Goal: Task Accomplishment & Management: Use online tool/utility

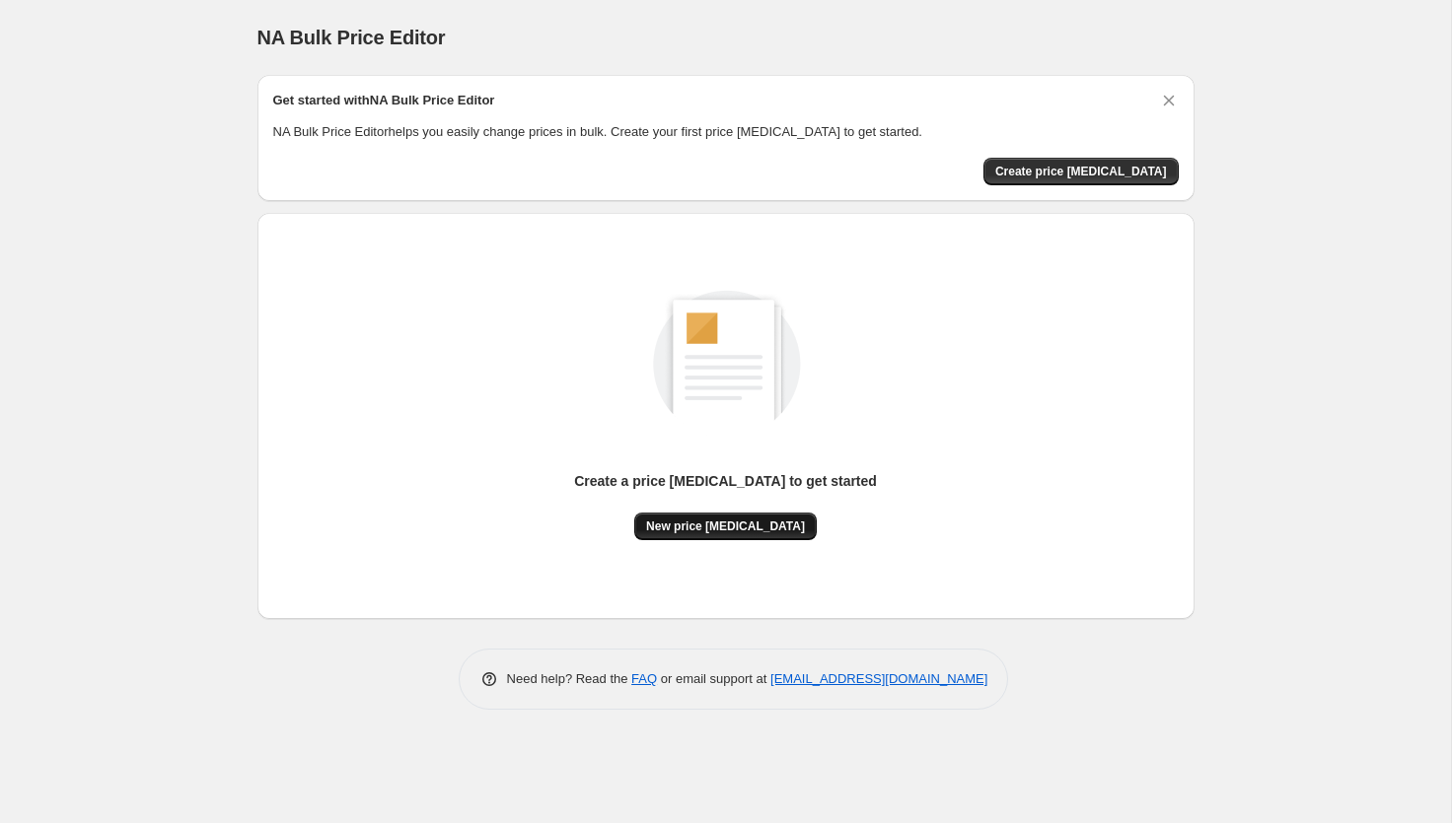
click at [720, 514] on button "New price [MEDICAL_DATA]" at bounding box center [725, 527] width 182 height 28
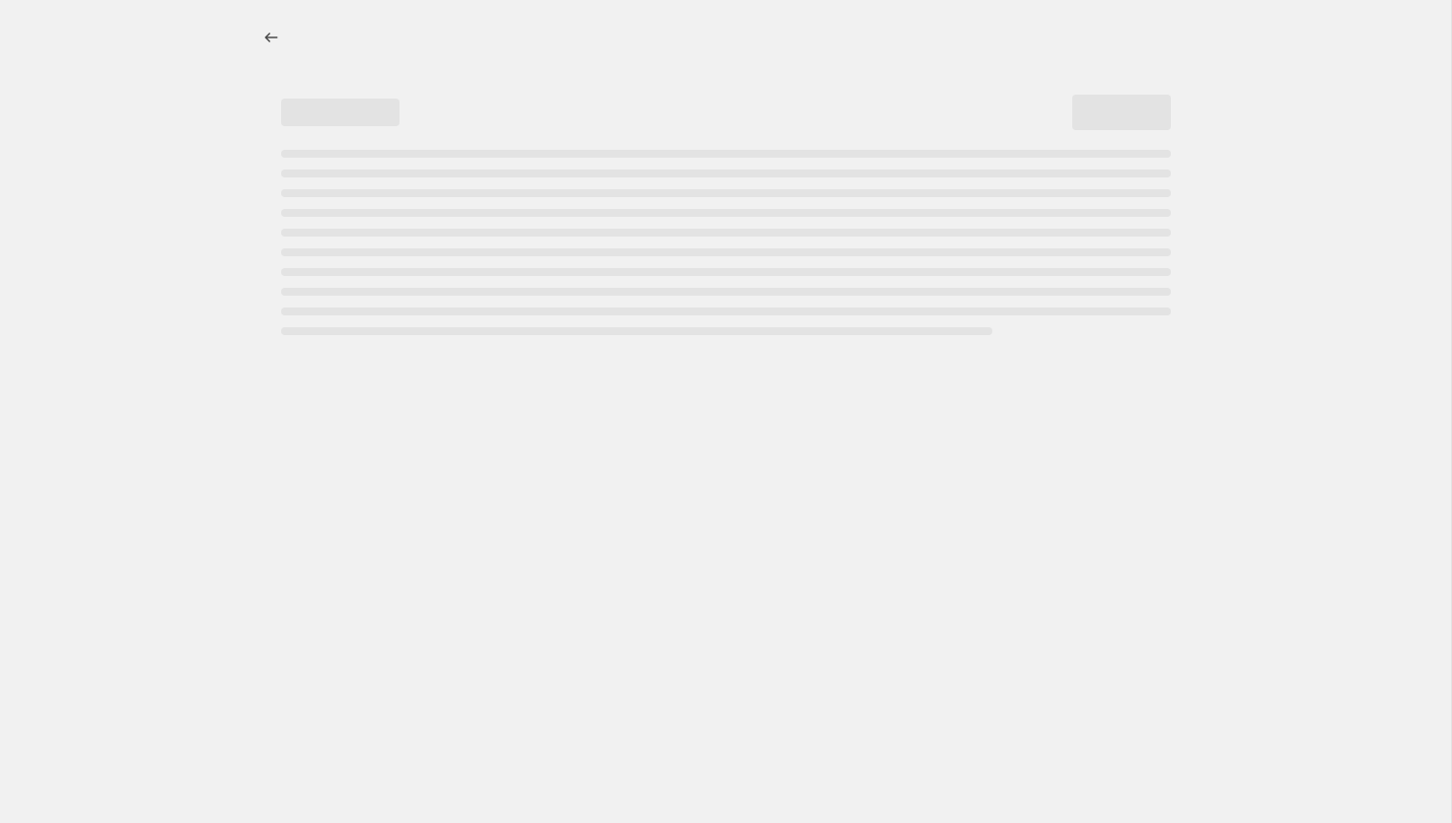
select select "percentage"
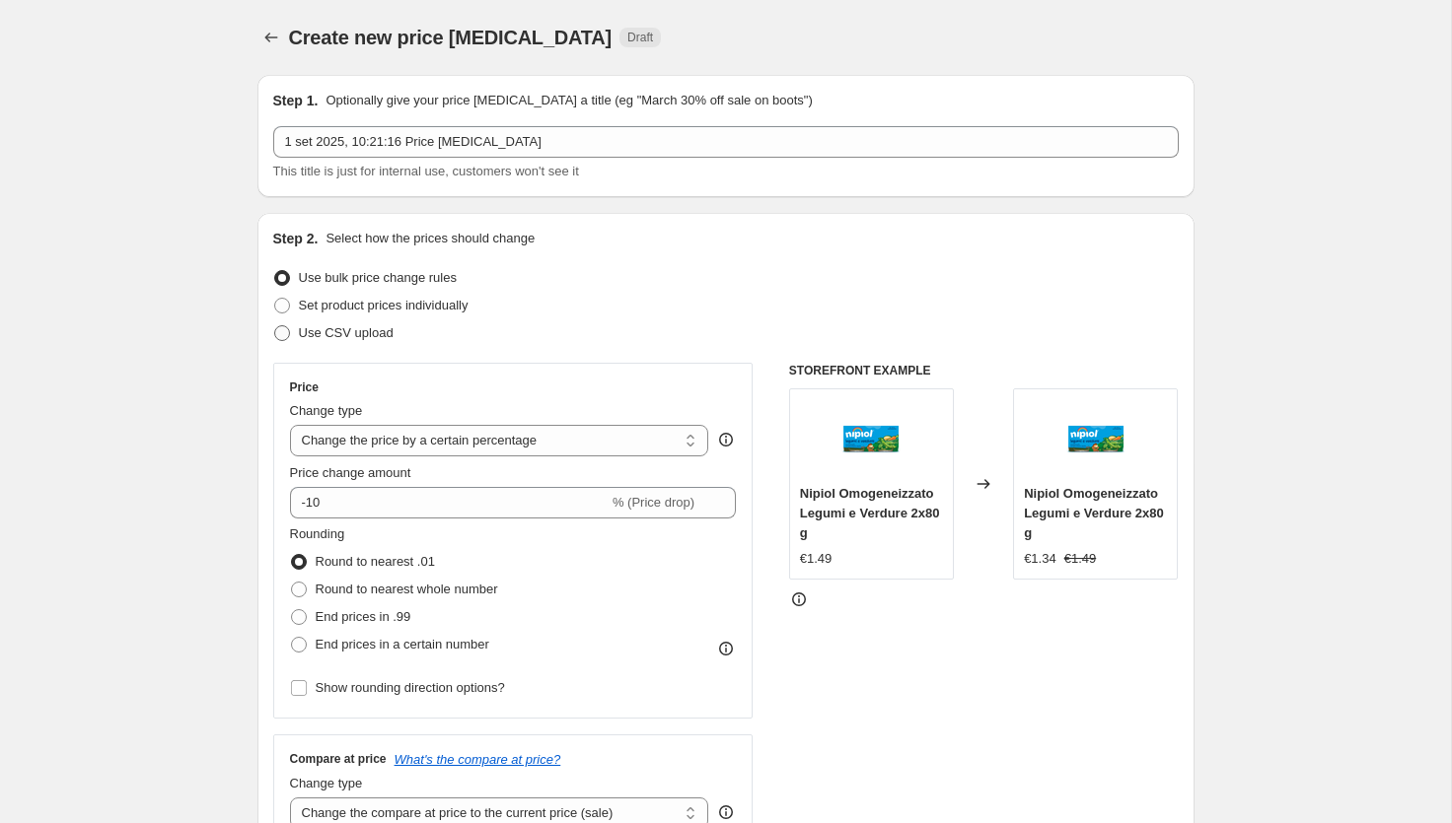
click at [363, 334] on span "Use CSV upload" at bounding box center [346, 332] width 95 height 15
click at [275, 326] on input "Use CSV upload" at bounding box center [274, 325] width 1 height 1
radio input "true"
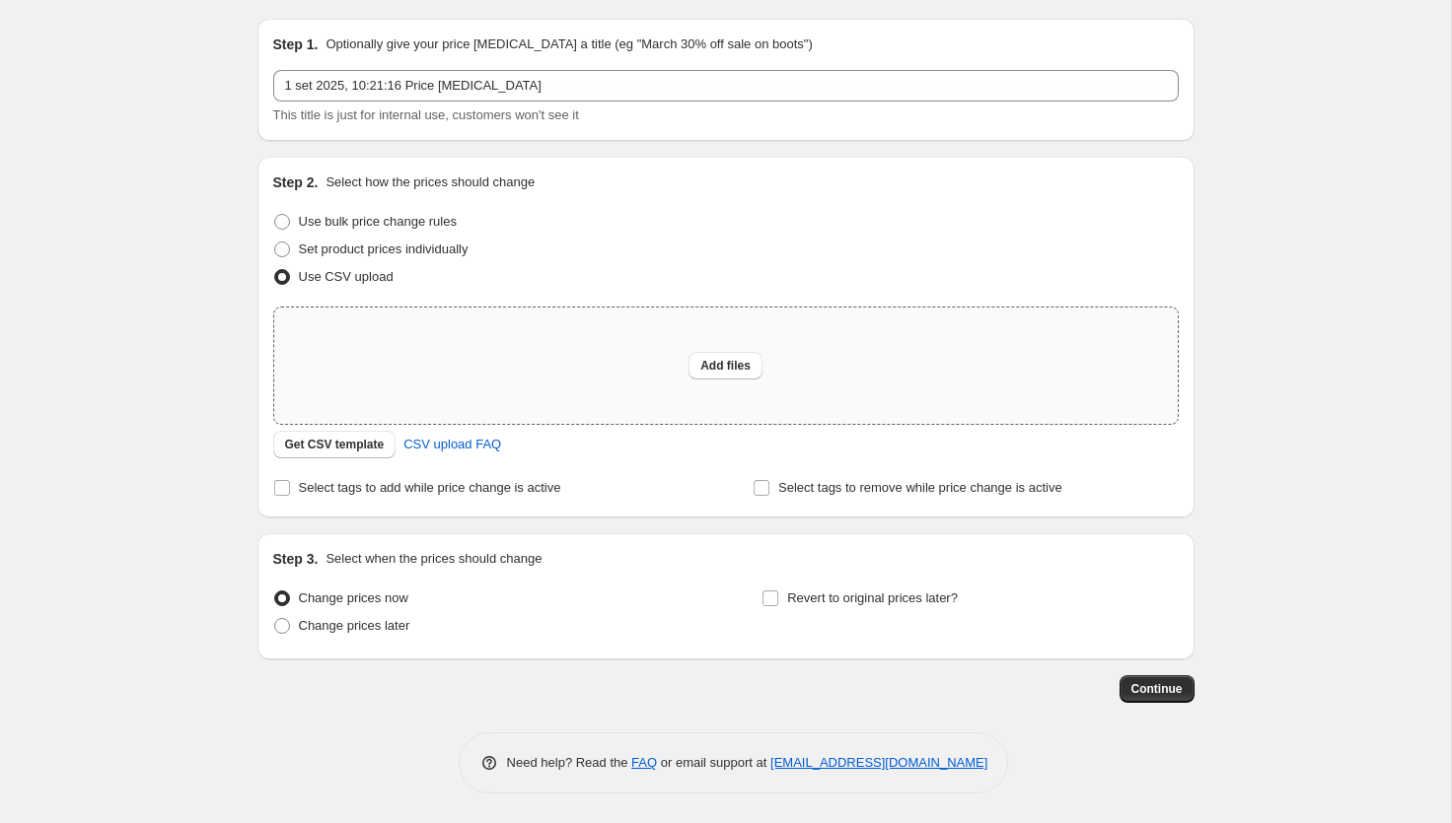
scroll to position [56, 0]
click at [362, 440] on span "Get CSV template" at bounding box center [335, 445] width 100 height 16
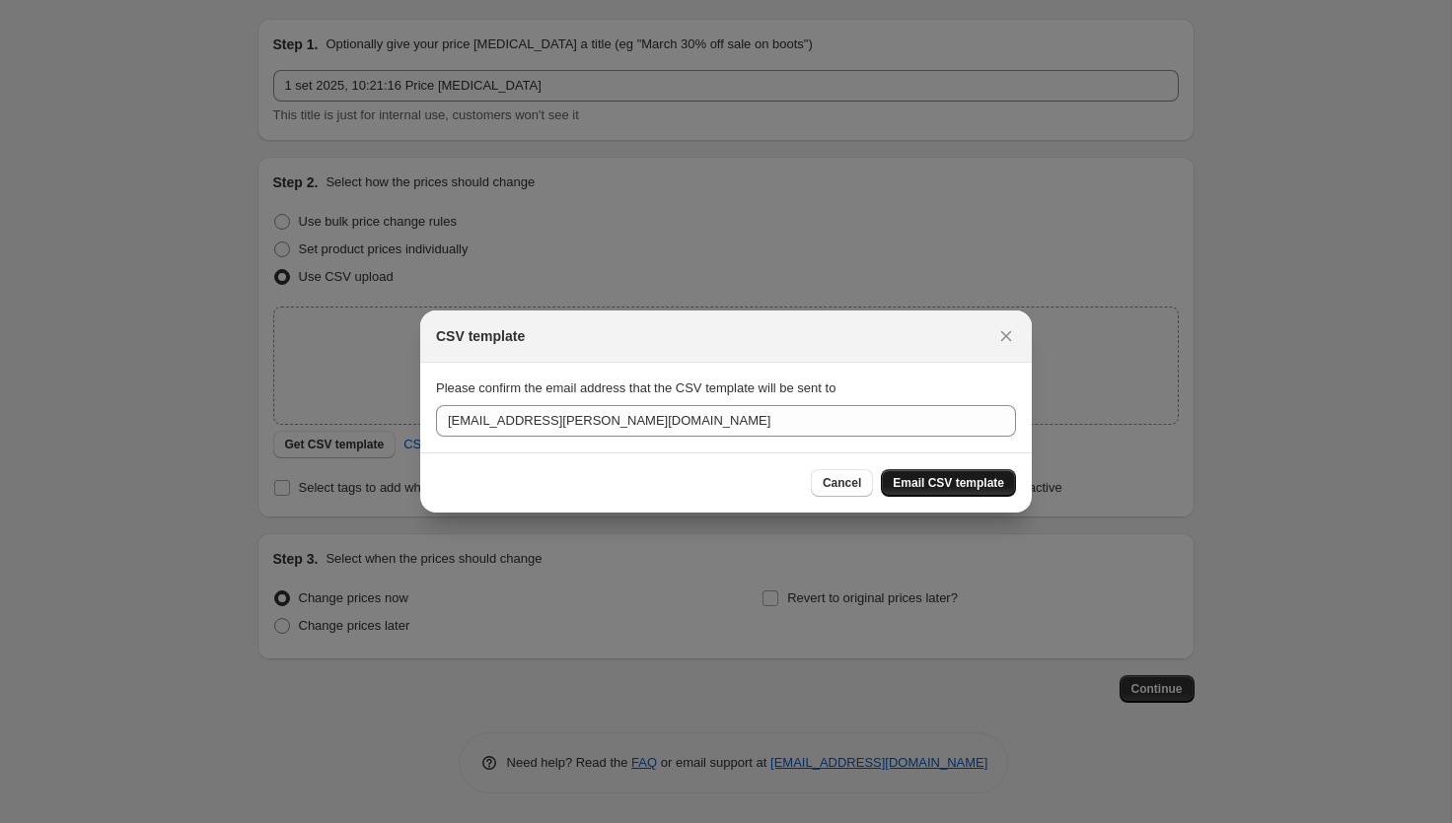
click at [910, 493] on button "Email CSV template" at bounding box center [948, 483] width 135 height 28
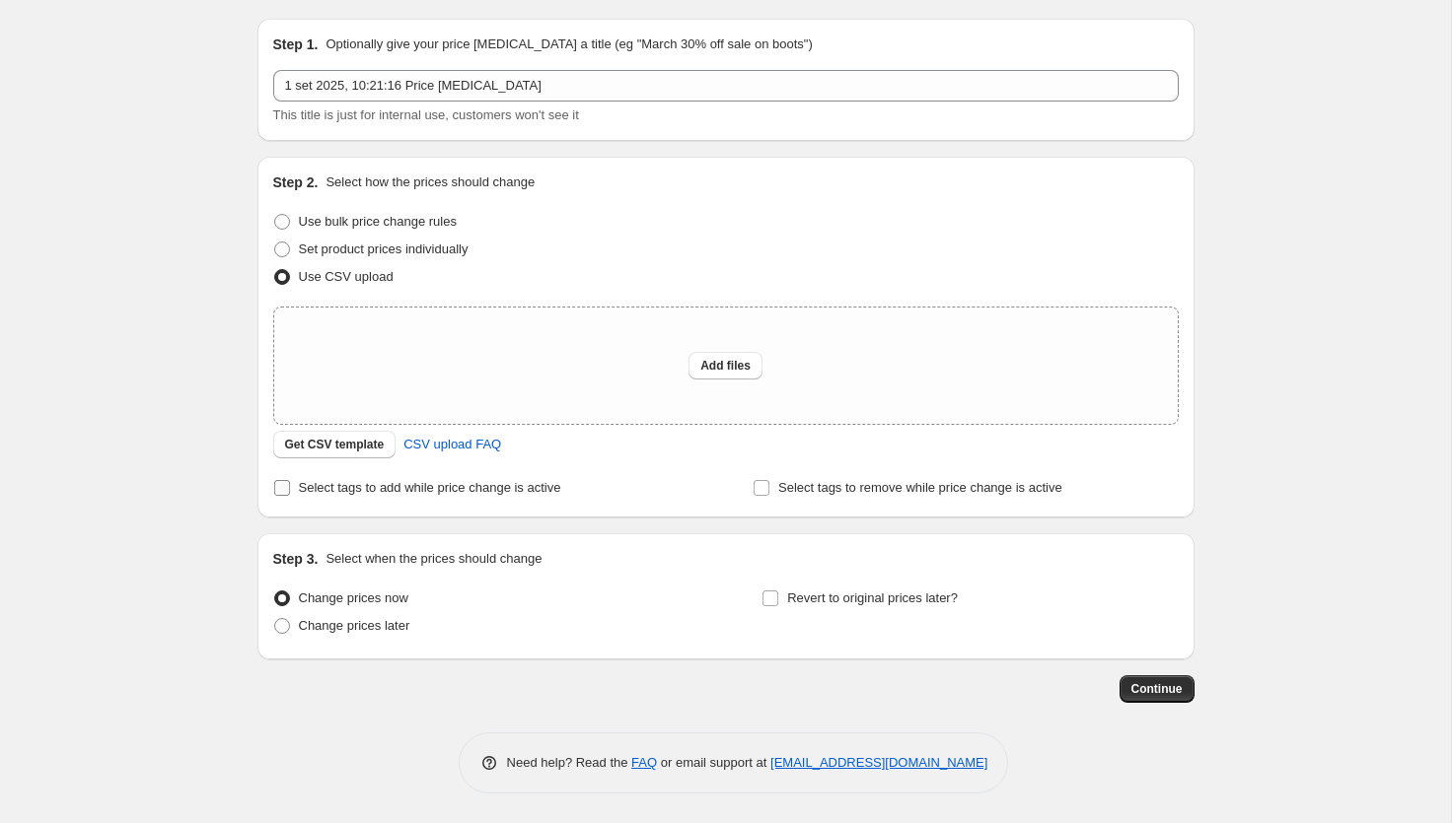
click at [533, 486] on span "Select tags to add while price change is active" at bounding box center [430, 487] width 262 height 15
click at [290, 486] on input "Select tags to add while price change is active" at bounding box center [282, 488] width 16 height 16
checkbox input "true"
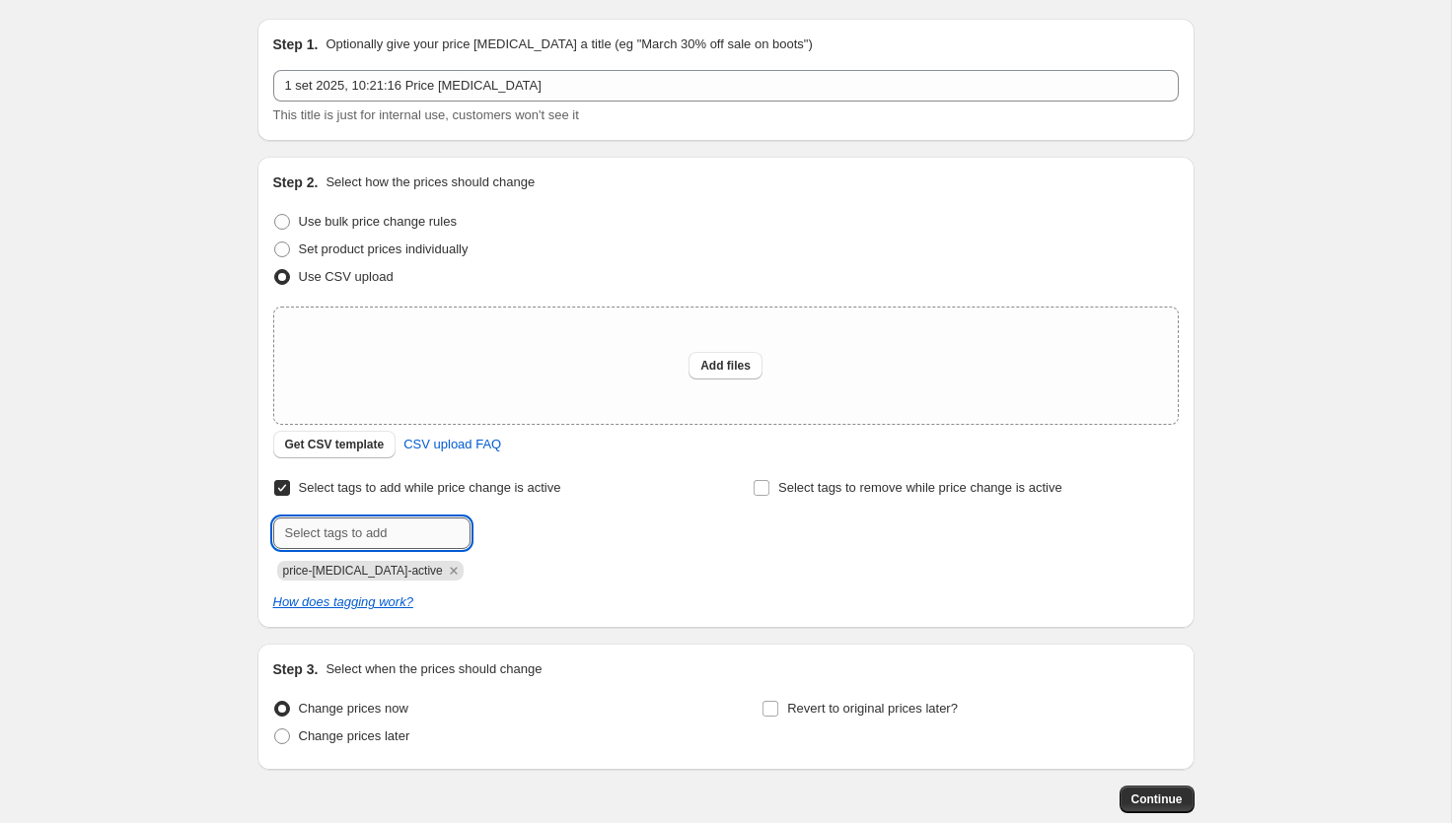
click at [420, 524] on input "text" at bounding box center [371, 534] width 197 height 32
click at [445, 571] on icon "Remove price-change-job-active" at bounding box center [454, 571] width 18 height 18
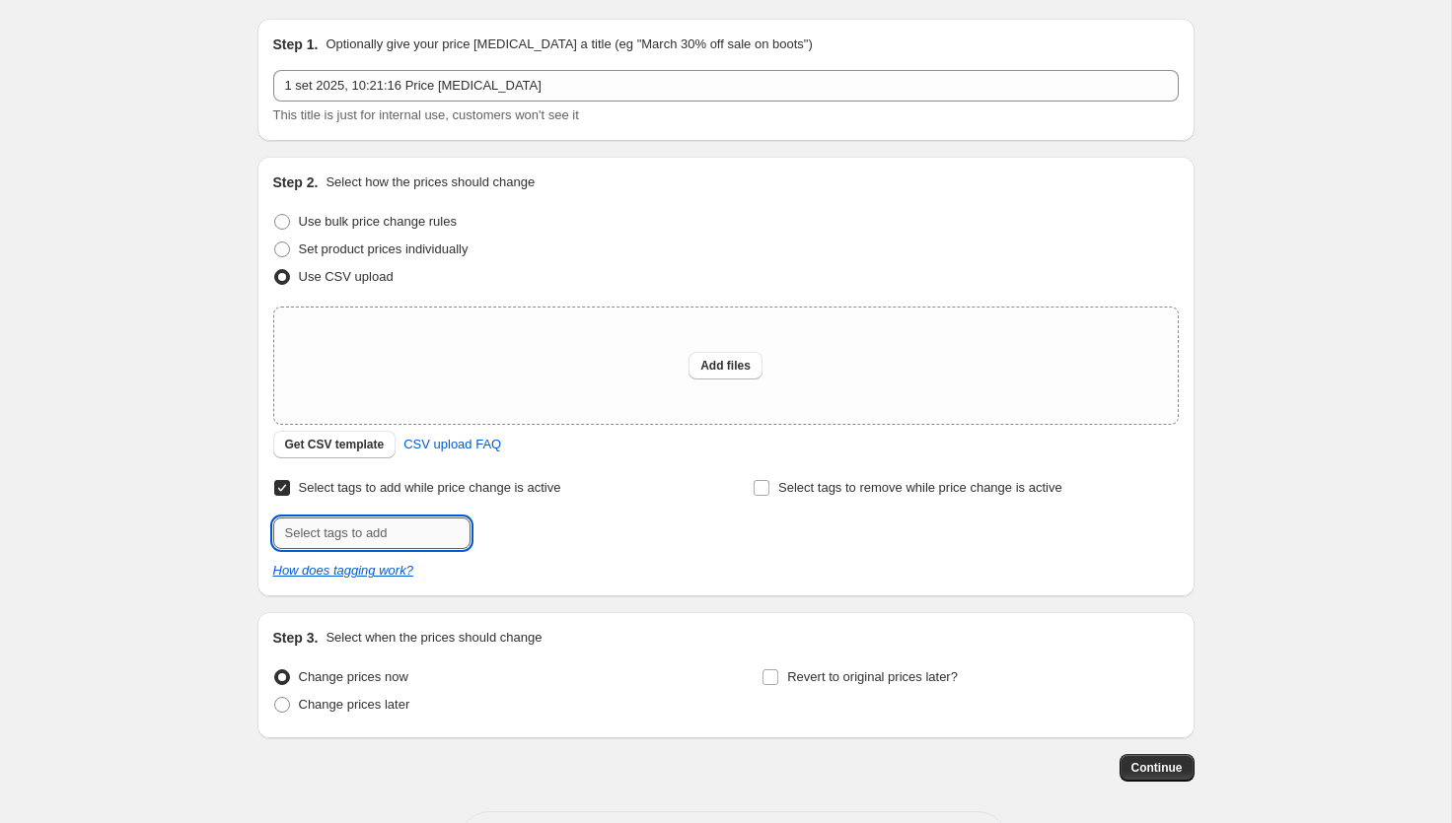
click at [417, 534] on input "text" at bounding box center [371, 534] width 197 height 32
type input "volantino"
click at [298, 168] on button "Submit" at bounding box center [301, 167] width 56 height 21
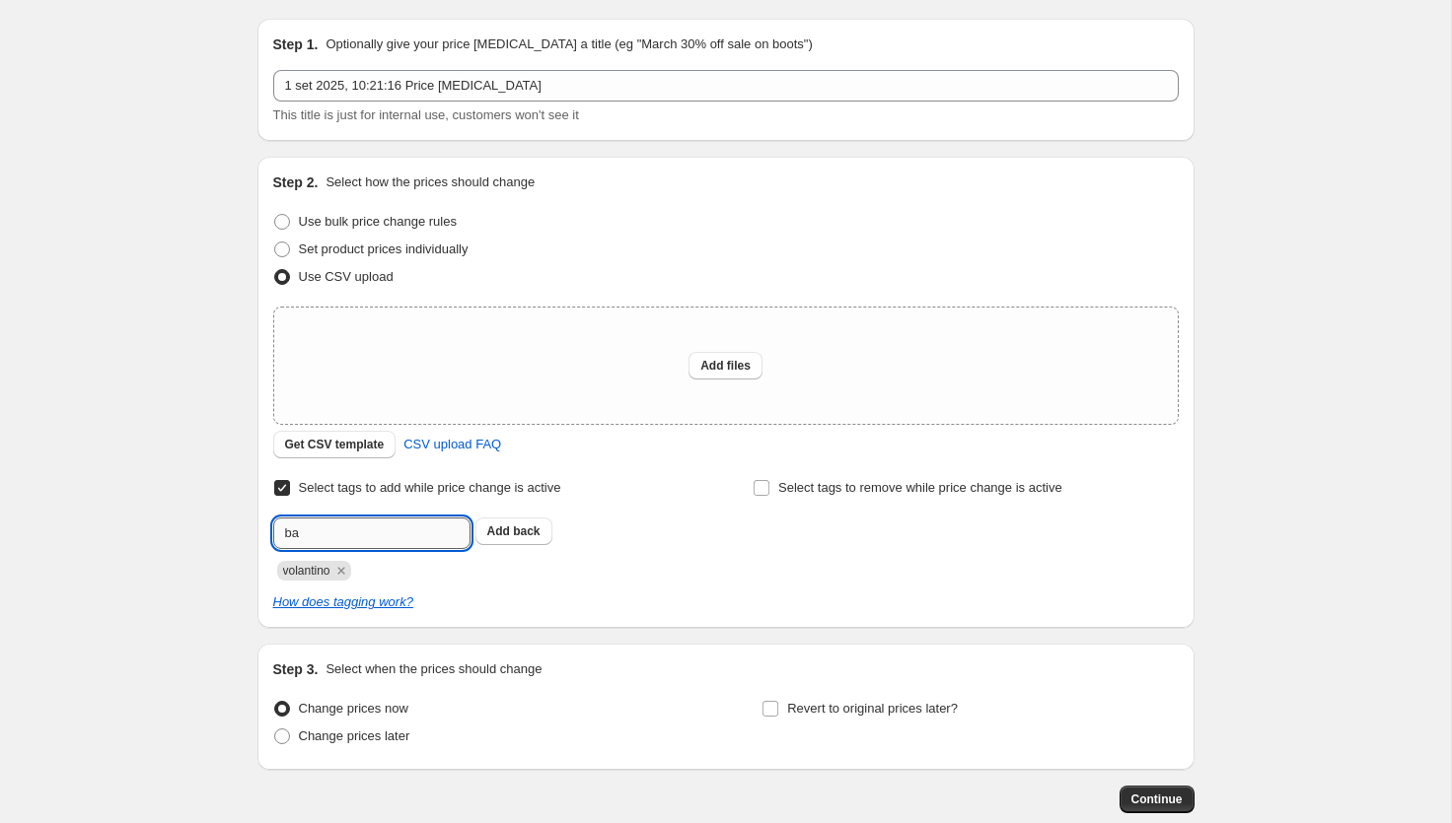
type input "b"
drag, startPoint x: 337, startPoint y: 533, endPoint x: 204, endPoint y: 533, distance: 133.1
click at [204, 533] on div "Create new price change job. This page is ready Create new price change job Dra…" at bounding box center [725, 439] width 1451 height 990
type input "IOBMBAP0825"
click at [298, 168] on button "Submit" at bounding box center [301, 167] width 56 height 21
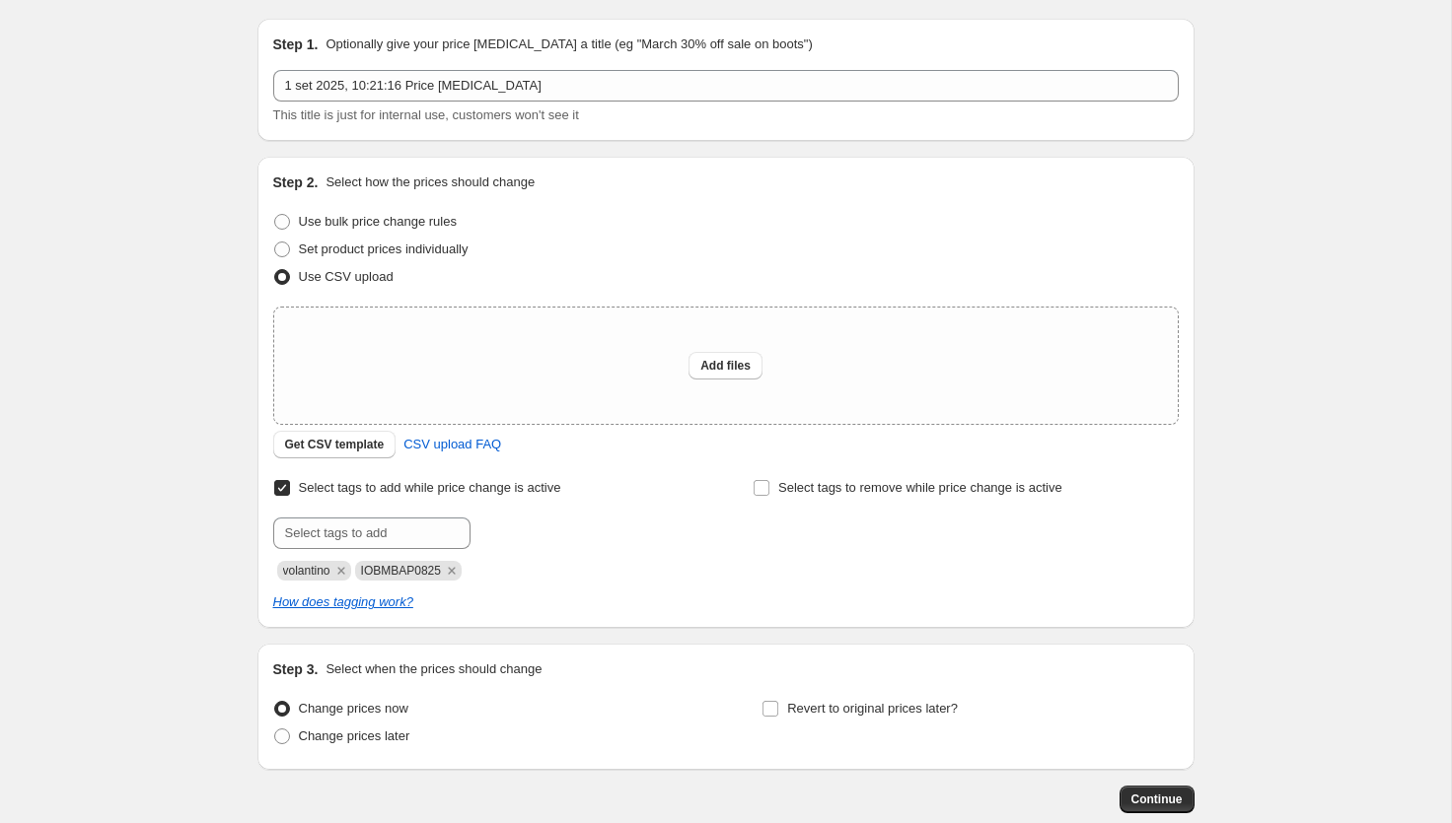
click at [724, 525] on div "Select tags to add while price change is active Submit volantino IOBMBAP0825 Se…" at bounding box center [725, 527] width 905 height 107
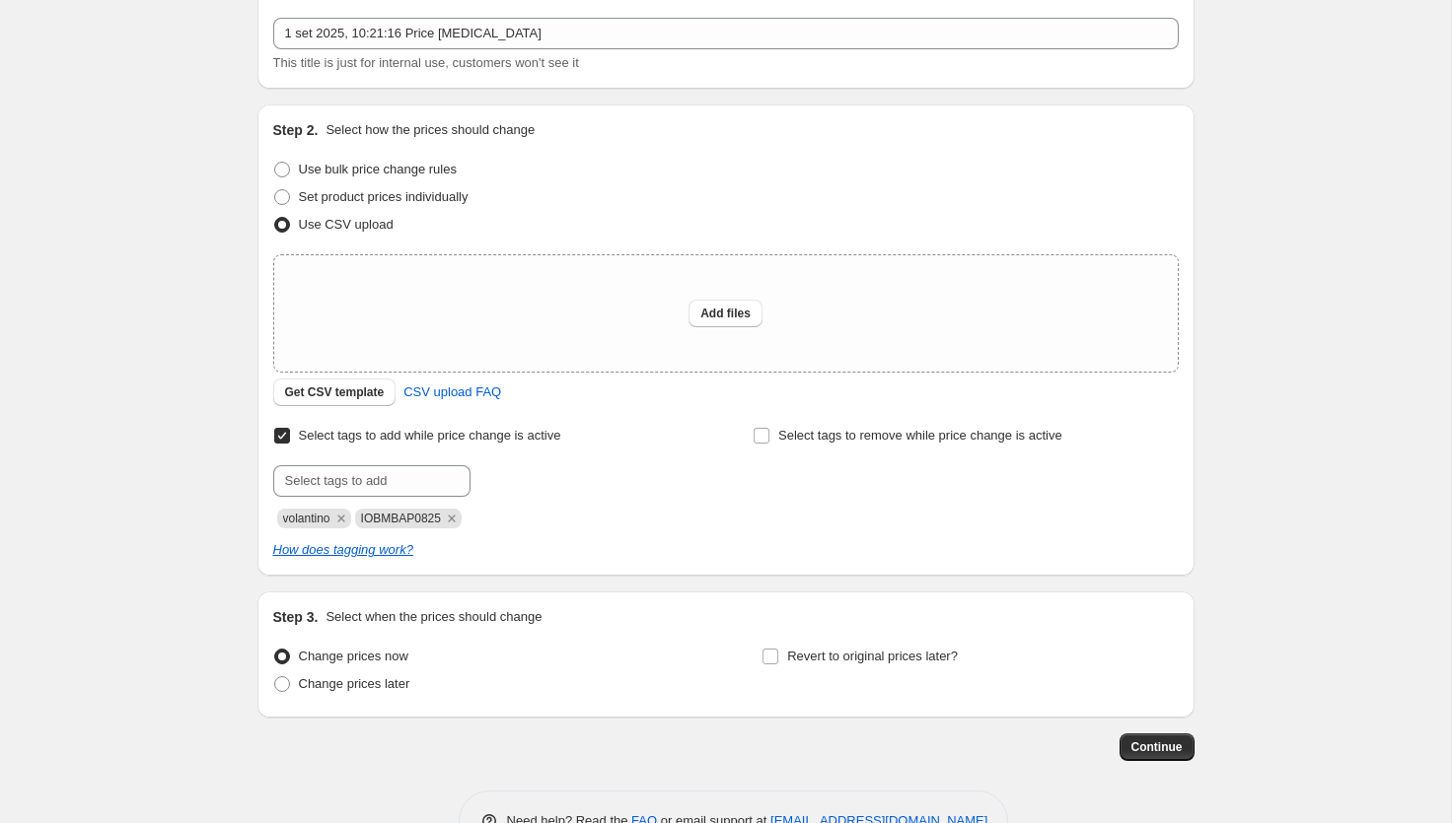
scroll to position [115, 0]
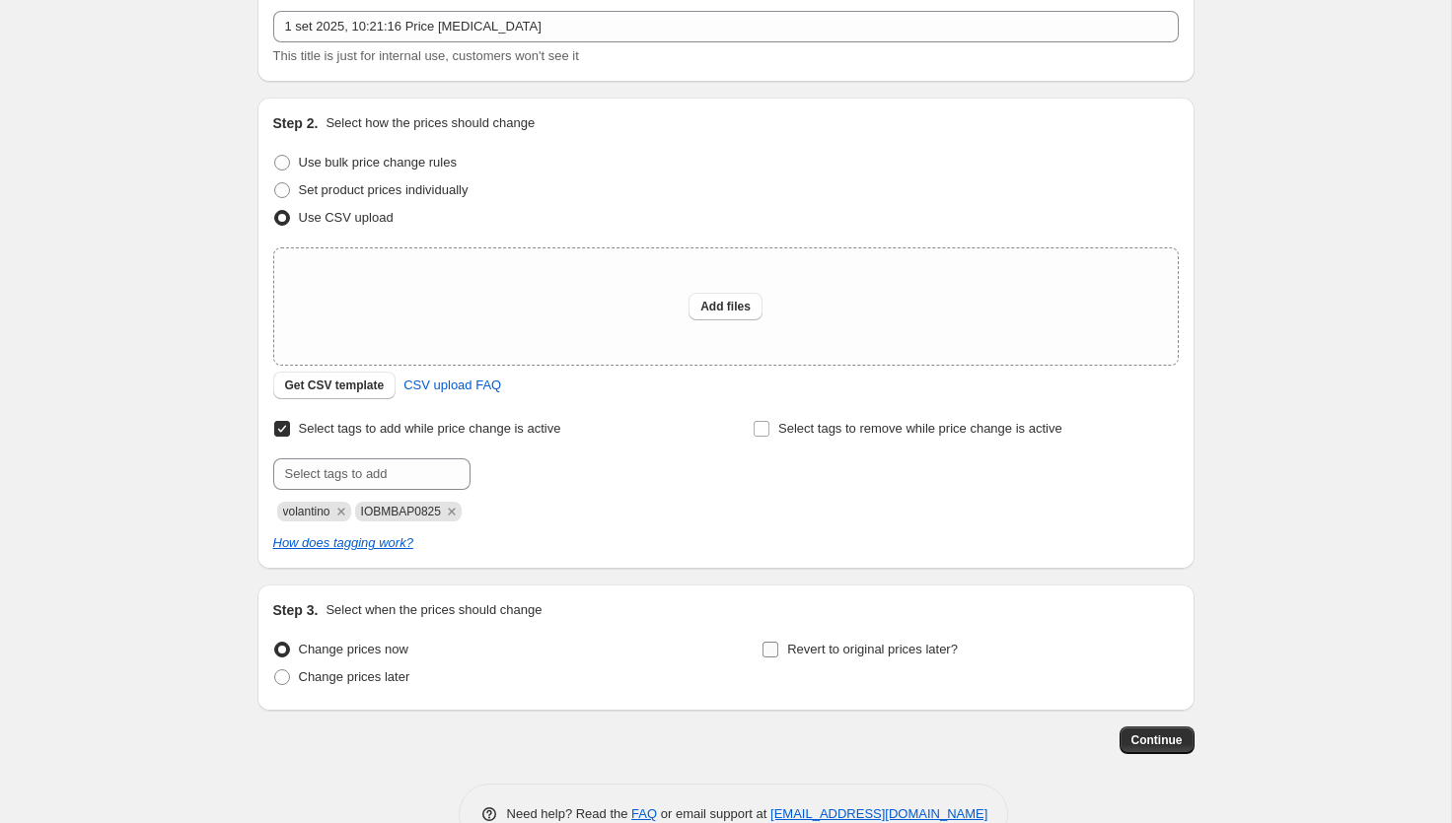
click at [765, 656] on input "Revert to original prices later?" at bounding box center [770, 650] width 16 height 16
checkbox input "true"
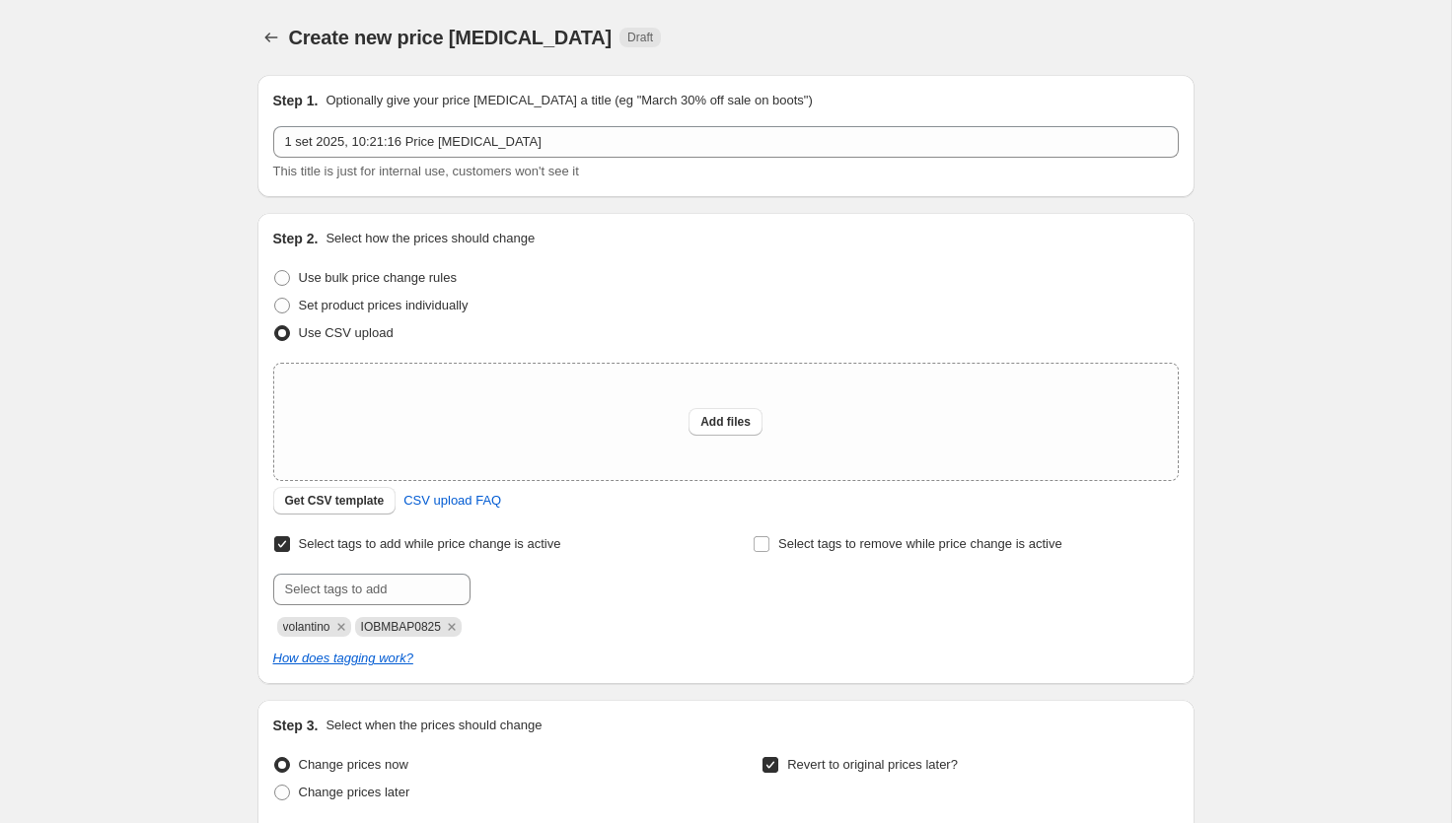
scroll to position [0, 0]
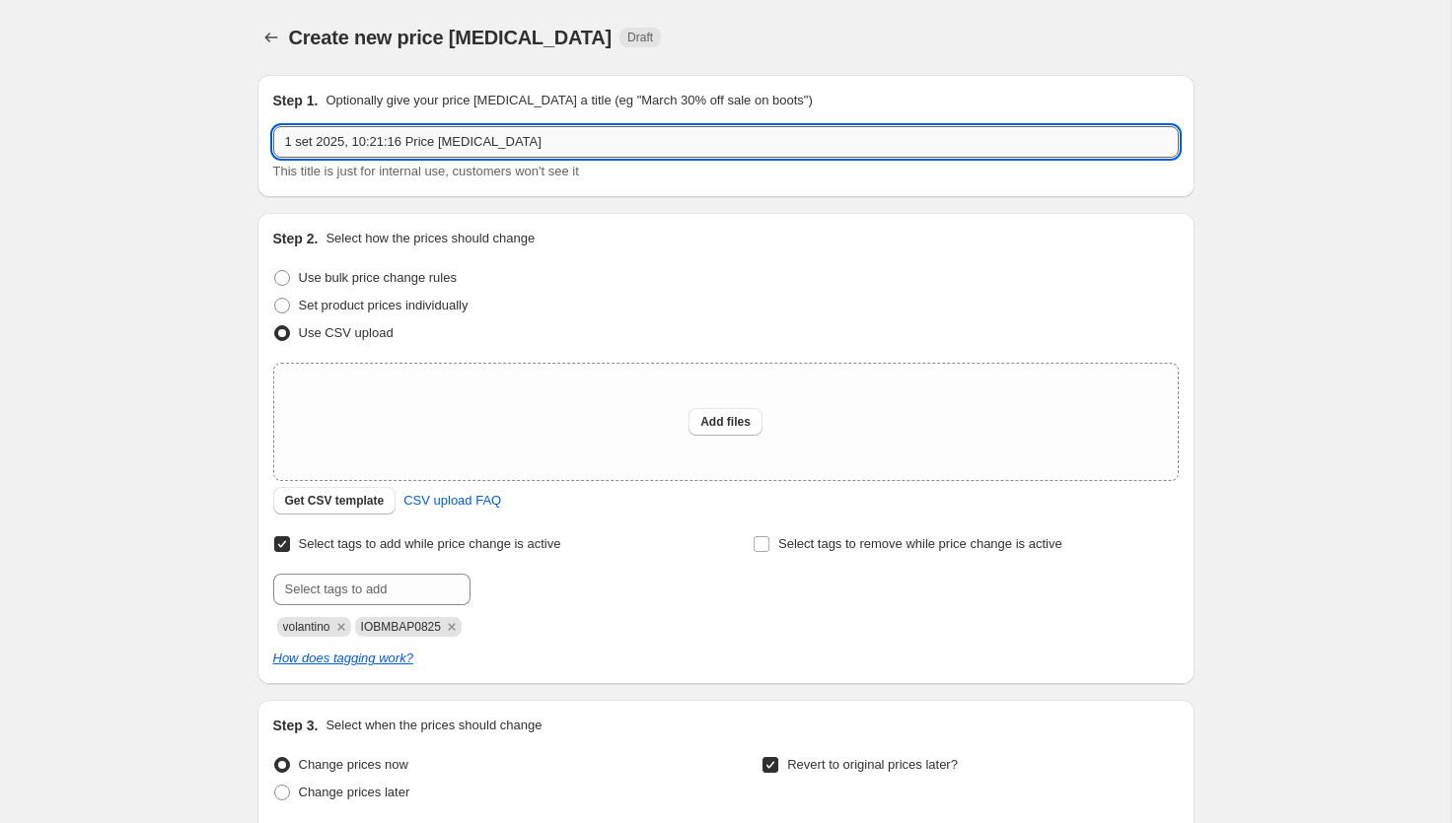
click at [677, 127] on input "1 set 2025, 10:21:16 Price change job" at bounding box center [725, 142] width 905 height 32
click at [335, 145] on input "PCJ IOBMBAP0825 Back to School" at bounding box center [725, 142] width 905 height 32
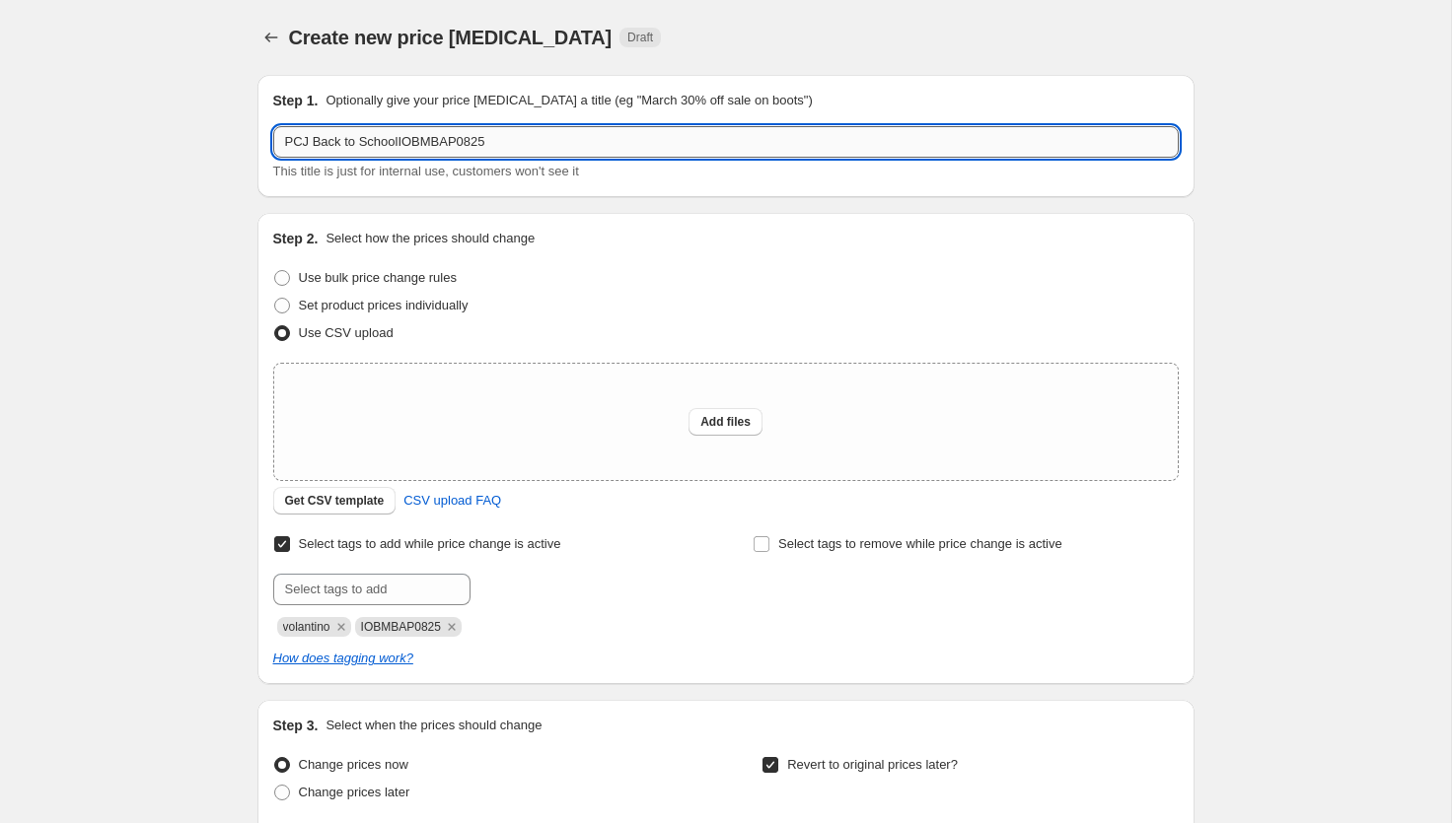
click at [402, 143] on input "PCJ Back to SchoolIOBMBAP0825" at bounding box center [725, 142] width 905 height 32
click at [463, 153] on input "PCJ Back to SchoolIOBMBAP0825" at bounding box center [725, 142] width 905 height 32
click at [403, 141] on input "PCJ Back to SchoolIOBMBAP0825" at bounding box center [725, 142] width 905 height 32
type input "PCJ Back to School IOBMBAP0825"
click at [196, 166] on div "Create new price change job. This page is ready Create new price change job Dra…" at bounding box center [725, 663] width 1451 height 1327
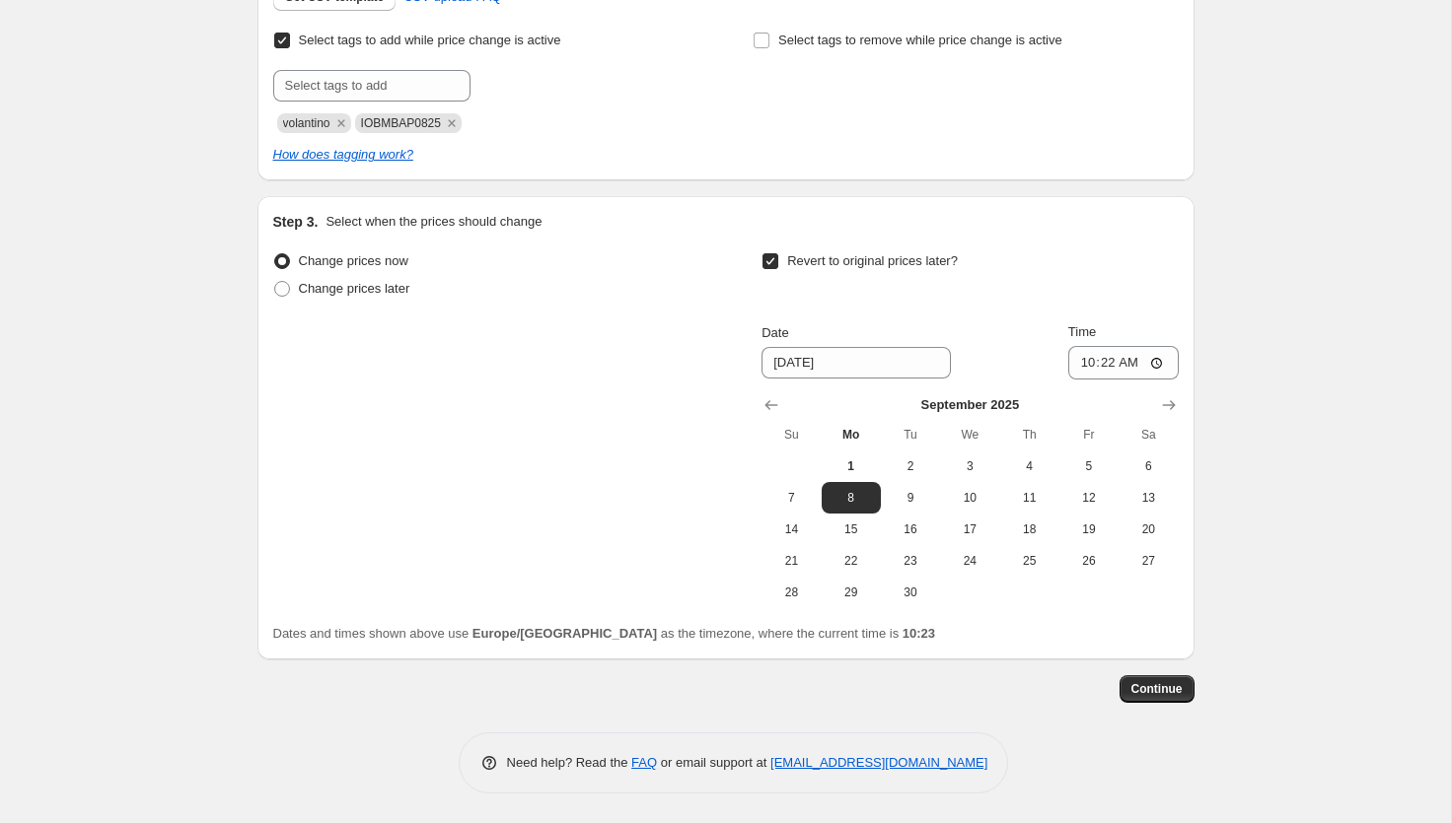
scroll to position [506, 0]
click at [790, 533] on span "14" at bounding box center [790, 530] width 43 height 16
type input "9/14/2025"
click at [1131, 366] on input "10:22" at bounding box center [1123, 363] width 110 height 34
click at [1156, 364] on input "23:22" at bounding box center [1123, 363] width 110 height 34
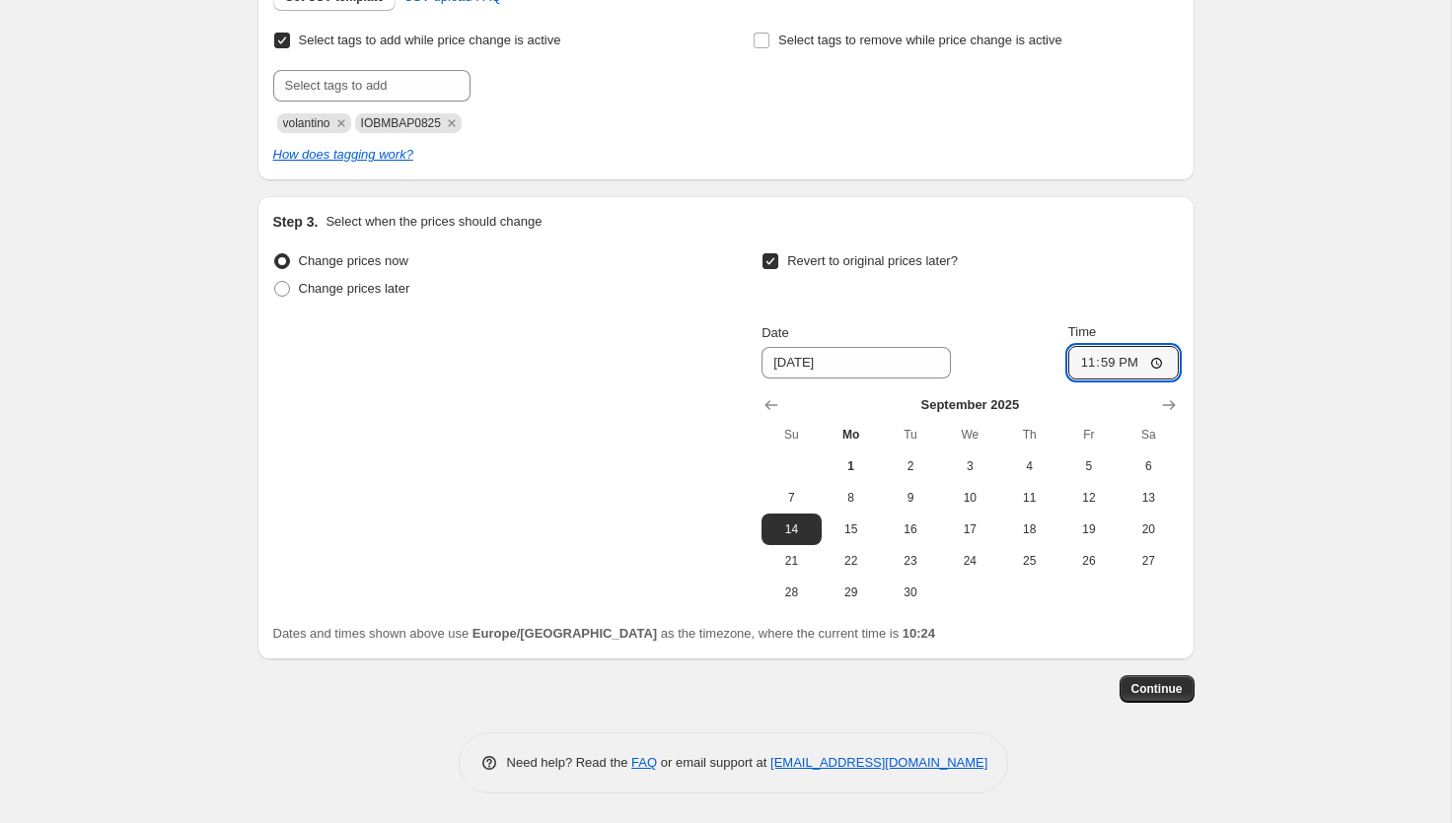
type input "23:59"
click at [686, 497] on div "Change prices now Change prices later Revert to original prices later? Date 9/1…" at bounding box center [725, 428] width 905 height 361
click at [850, 533] on span "15" at bounding box center [850, 530] width 43 height 16
type input "9/15/2025"
click at [1129, 355] on input "23:59" at bounding box center [1123, 363] width 110 height 34
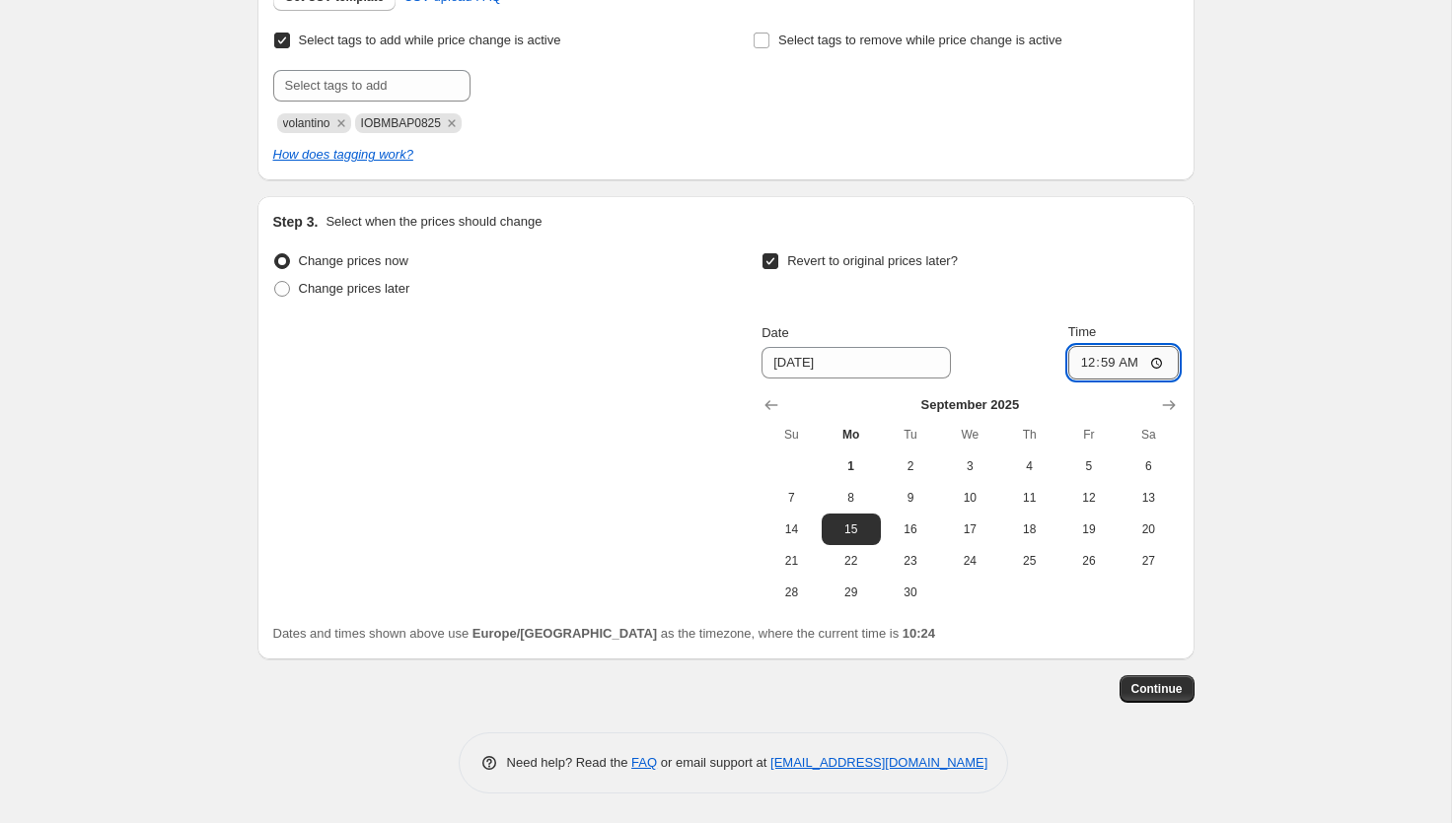
click at [1159, 362] on input "00:59" at bounding box center [1123, 363] width 110 height 34
type input "00:00"
click at [1070, 300] on div "Revert to original prices later?" at bounding box center [969, 277] width 416 height 59
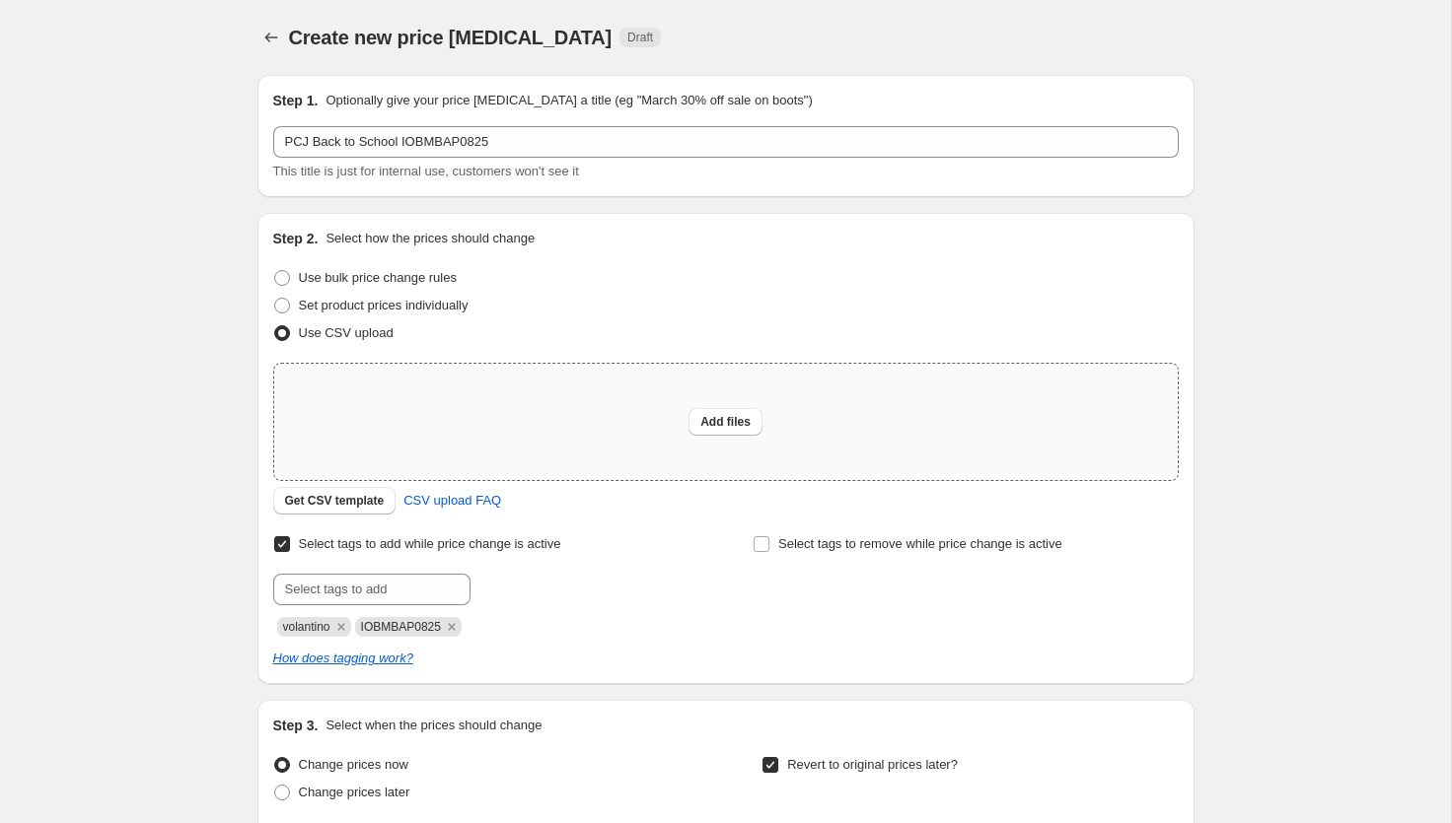
scroll to position [0, 0]
click at [496, 507] on span "CSV upload FAQ" at bounding box center [452, 501] width 98 height 20
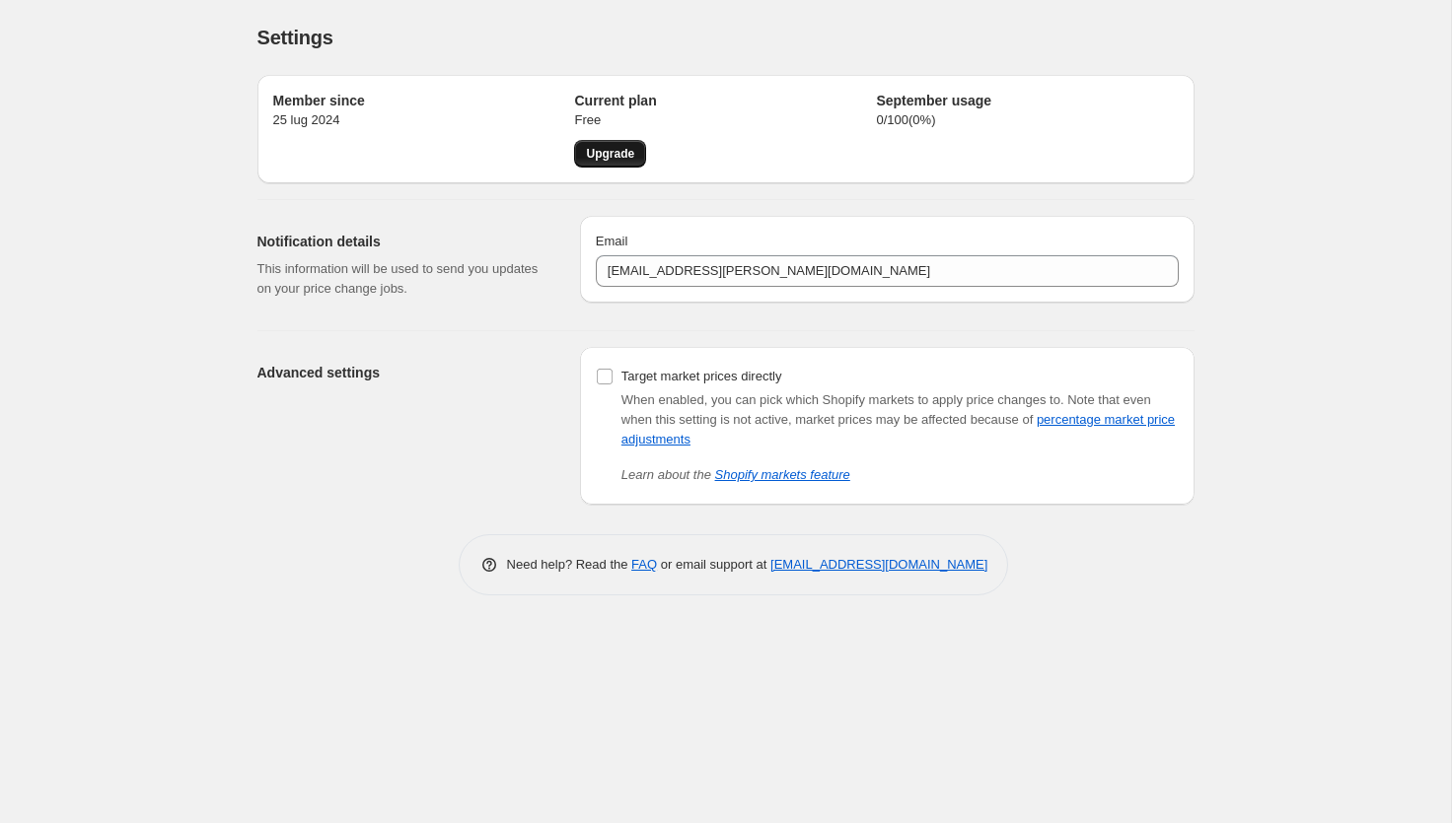
click at [600, 163] on link "Upgrade" at bounding box center [610, 154] width 72 height 28
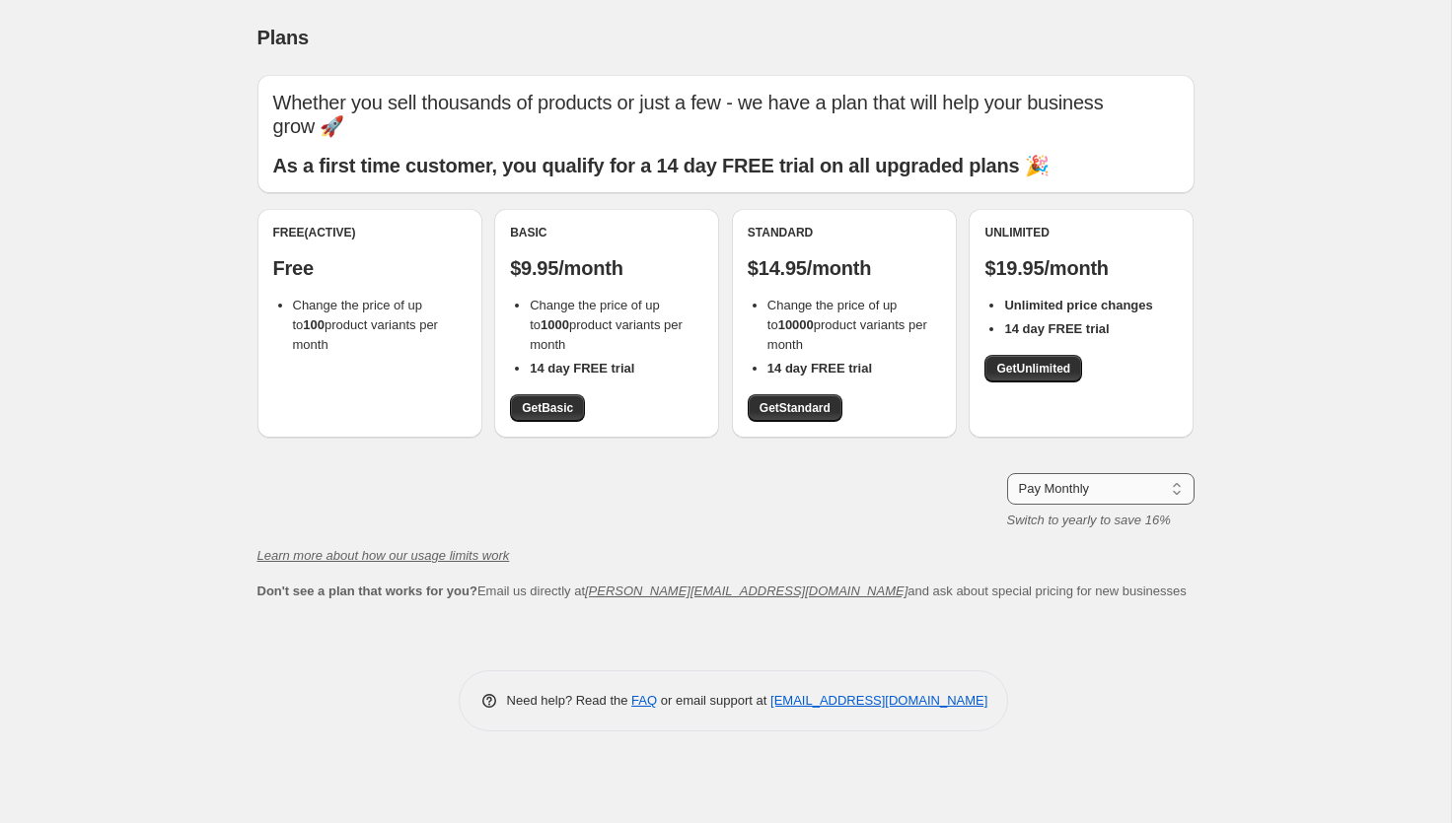
select select "year"
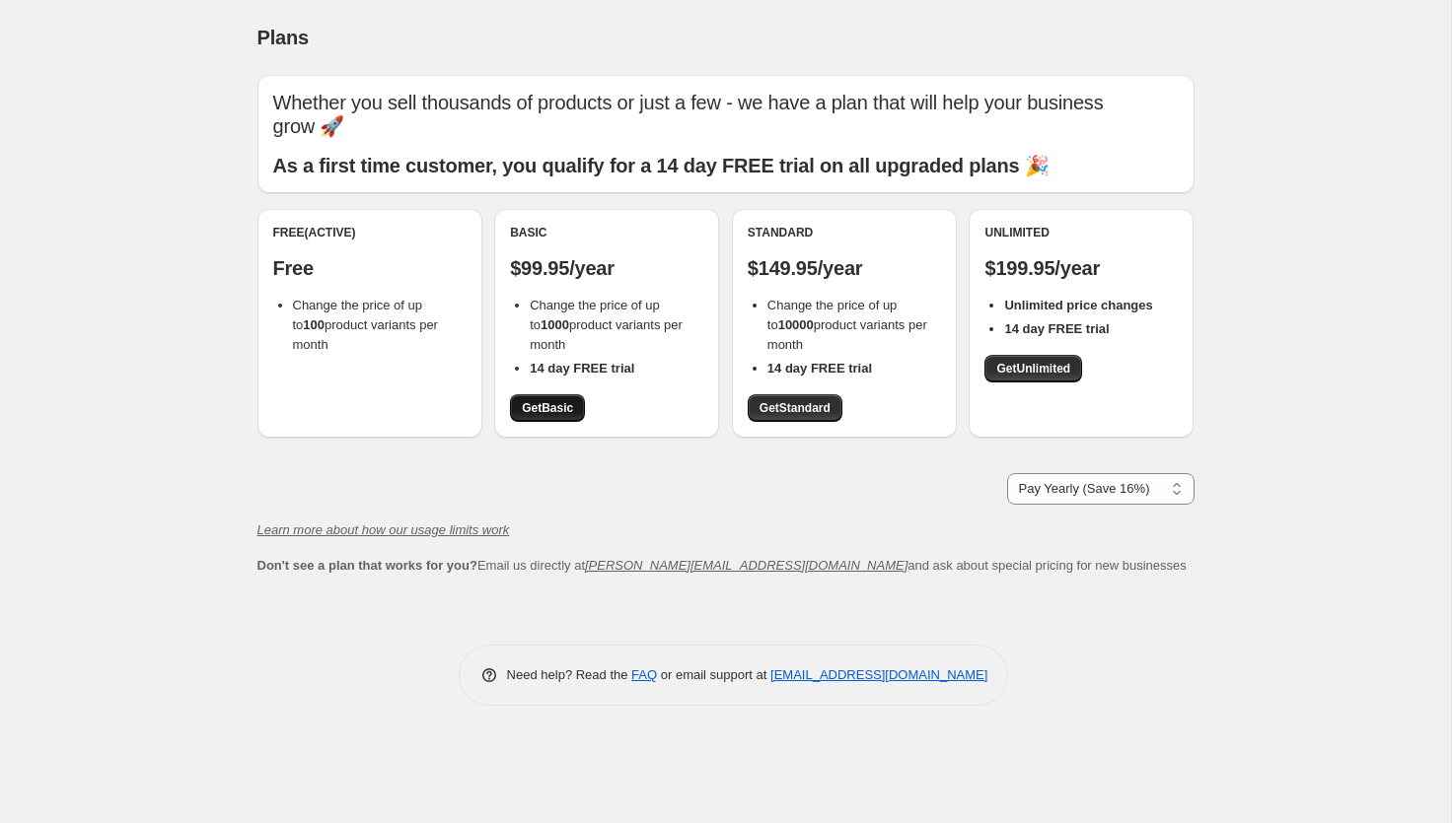
click at [568, 400] on span "Get Basic" at bounding box center [547, 408] width 51 height 16
